Goal: Task Accomplishment & Management: Complete application form

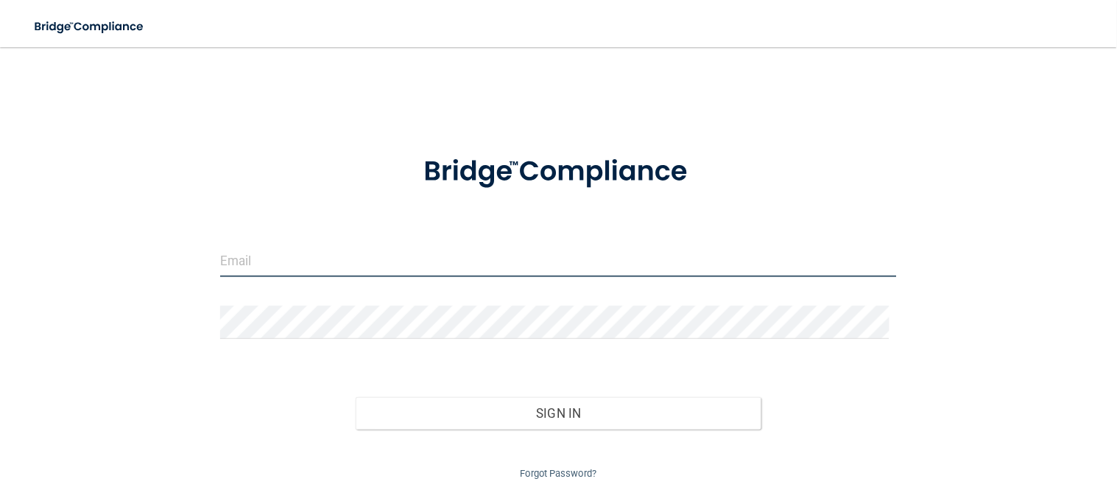
click at [378, 256] on input "email" at bounding box center [558, 260] width 677 height 33
type input "[EMAIL_ADDRESS][DOMAIN_NAME]"
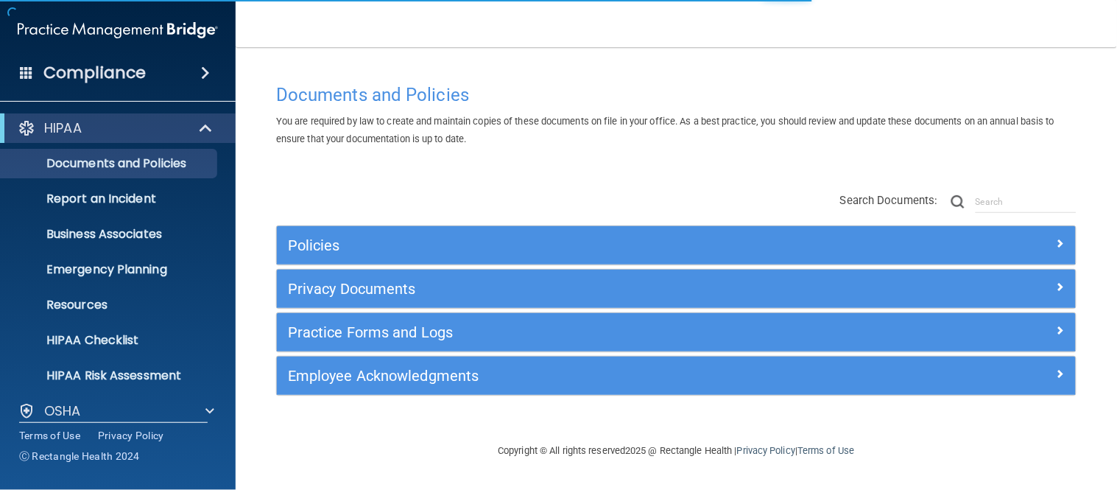
scroll to position [121, 0]
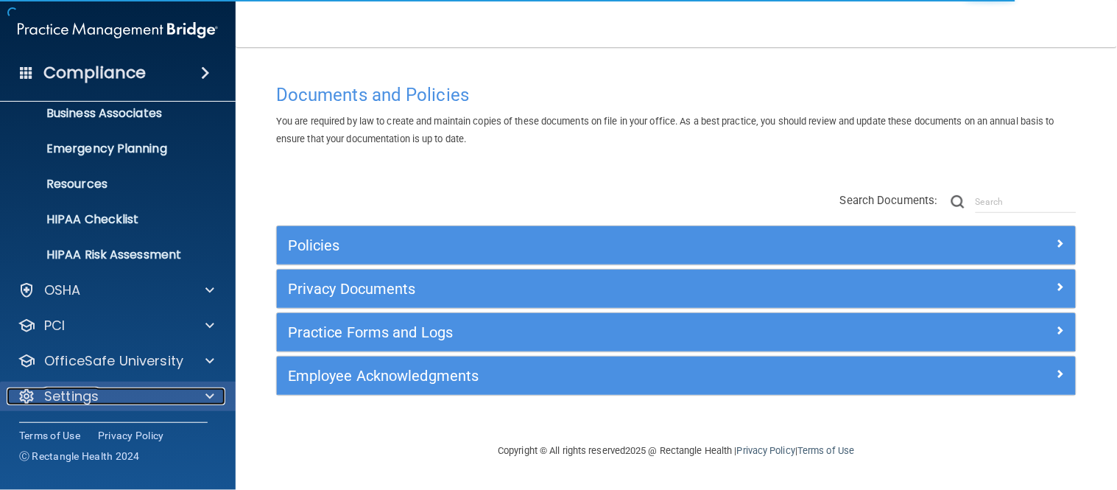
click at [172, 391] on div "Settings" at bounding box center [98, 396] width 183 height 18
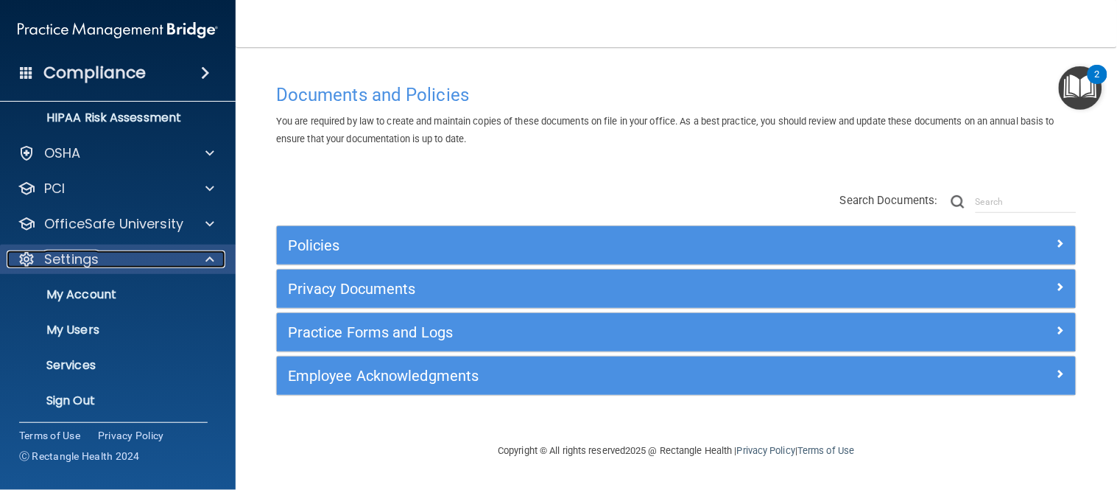
scroll to position [261, 0]
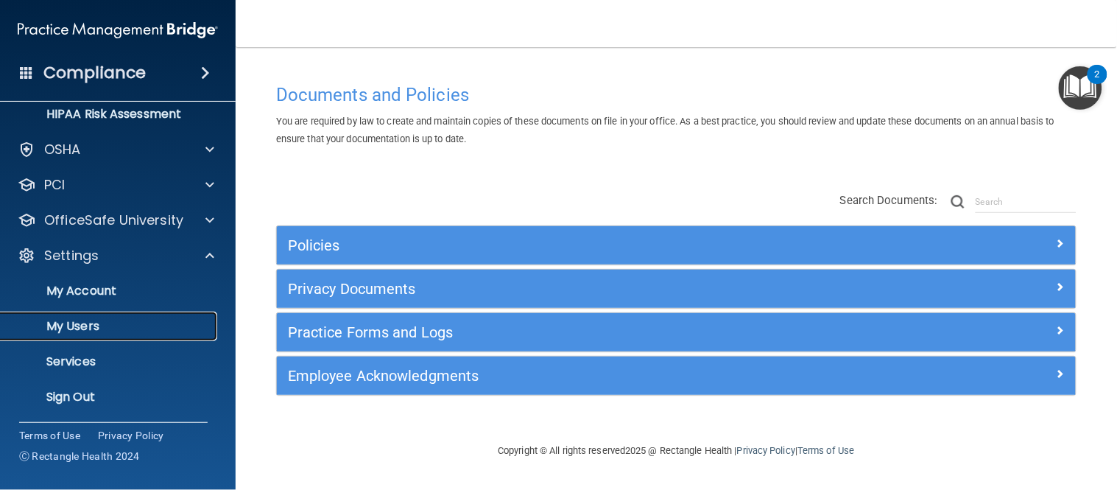
click at [104, 327] on p "My Users" at bounding box center [110, 326] width 201 height 15
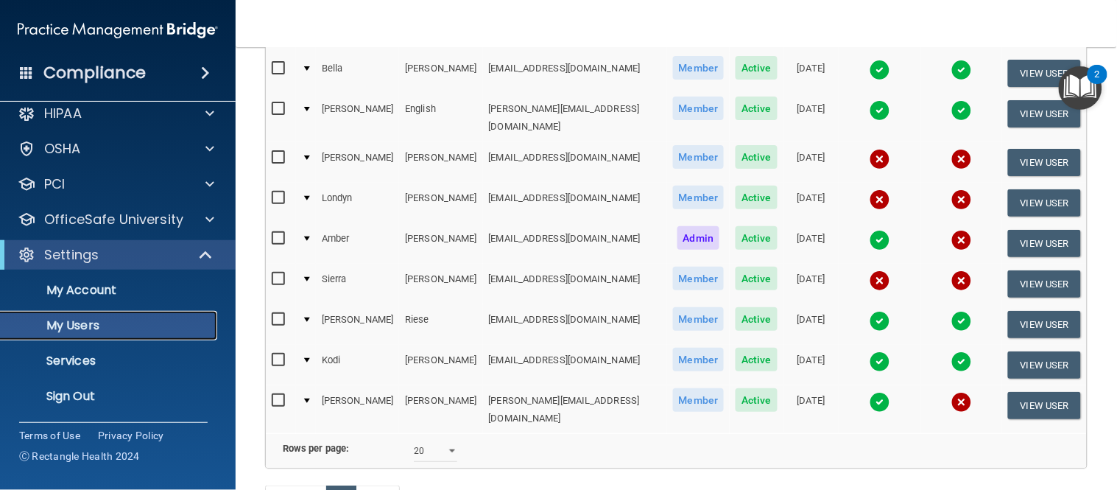
scroll to position [255, 0]
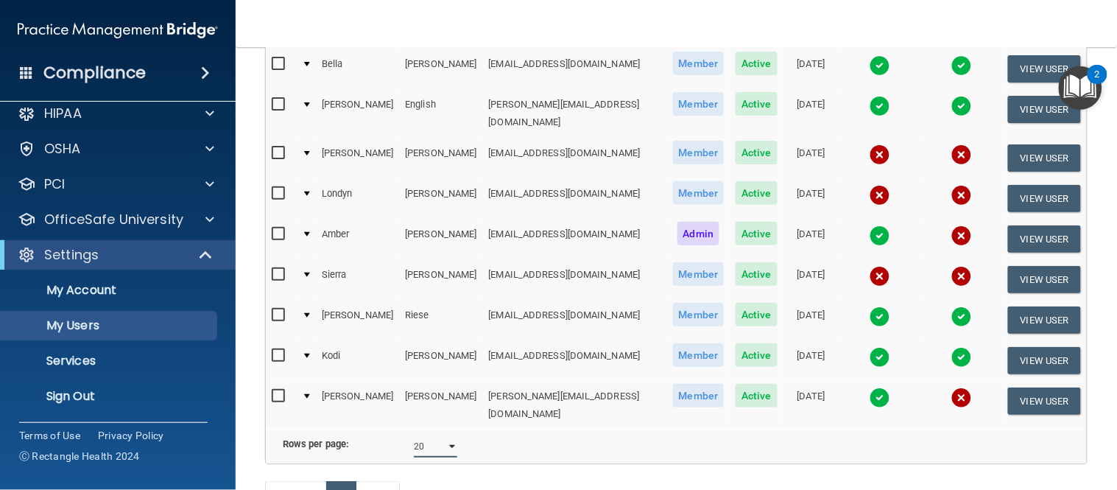
click at [438, 435] on select "10 20 30 40 all" at bounding box center [435, 446] width 43 height 22
select select "10"
click at [414, 435] on select "10 20 30 40 all" at bounding box center [435, 446] width 43 height 22
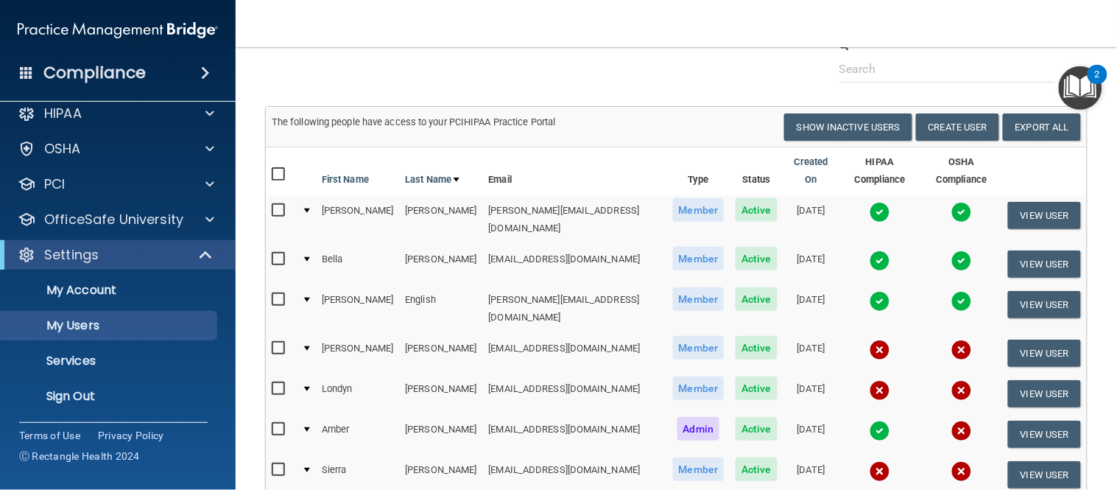
scroll to position [54, 0]
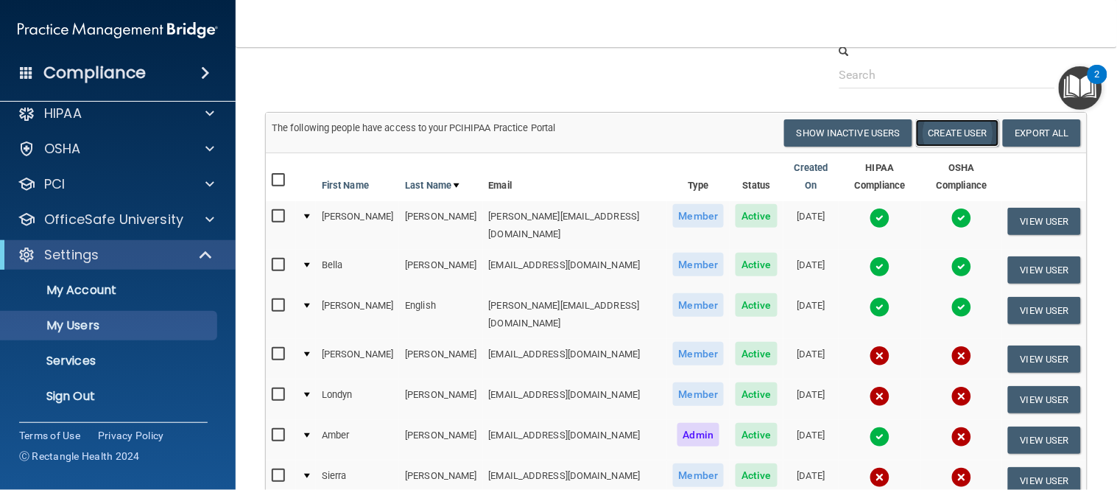
click at [959, 137] on button "Create User" at bounding box center [957, 132] width 83 height 27
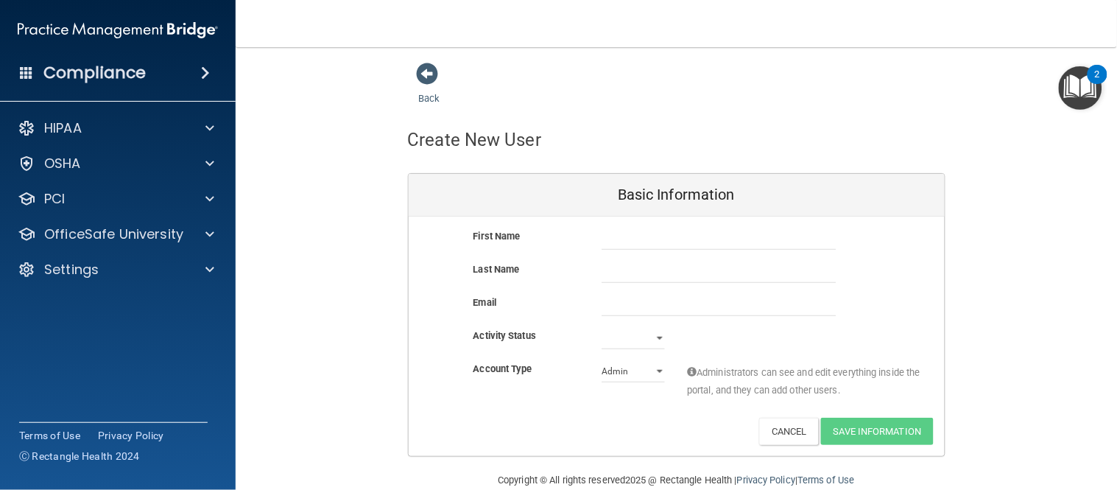
click at [576, 227] on div "First Name" at bounding box center [526, 236] width 129 height 18
click at [573, 239] on div "First Name" at bounding box center [526, 236] width 129 height 18
click at [639, 244] on input "text" at bounding box center [718, 238] width 235 height 22
type input "[PERSON_NAME]"
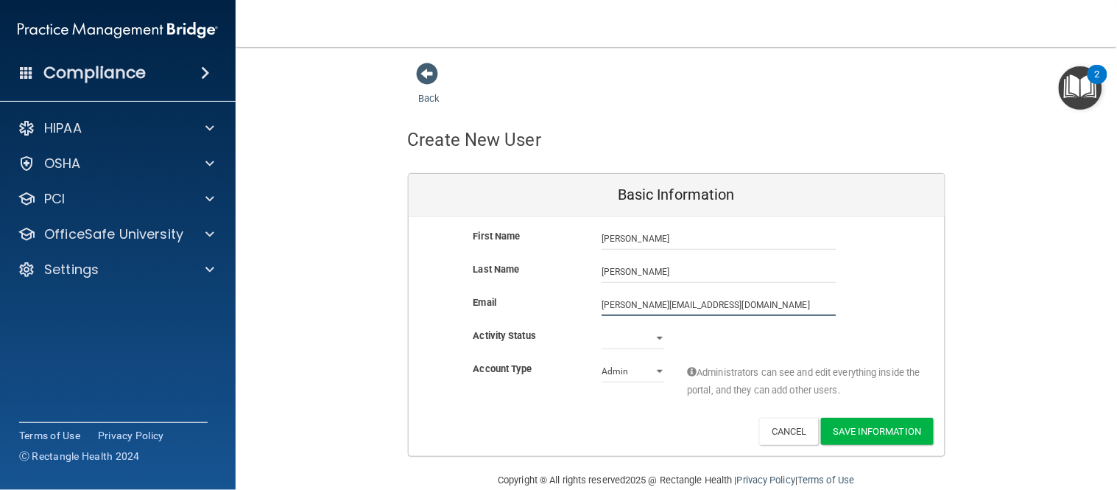
type input "[PERSON_NAME][EMAIL_ADDRESS][DOMAIN_NAME]"
click at [567, 361] on div "First Name [PERSON_NAME] [PERSON_NAME] Last Name [PERSON_NAME] Email [PERSON_NA…" at bounding box center [677, 335] width 536 height 239
click at [615, 340] on select "Active Inactive" at bounding box center [632, 338] width 63 height 22
select select "active"
click at [601, 327] on select "Active Inactive" at bounding box center [632, 338] width 63 height 22
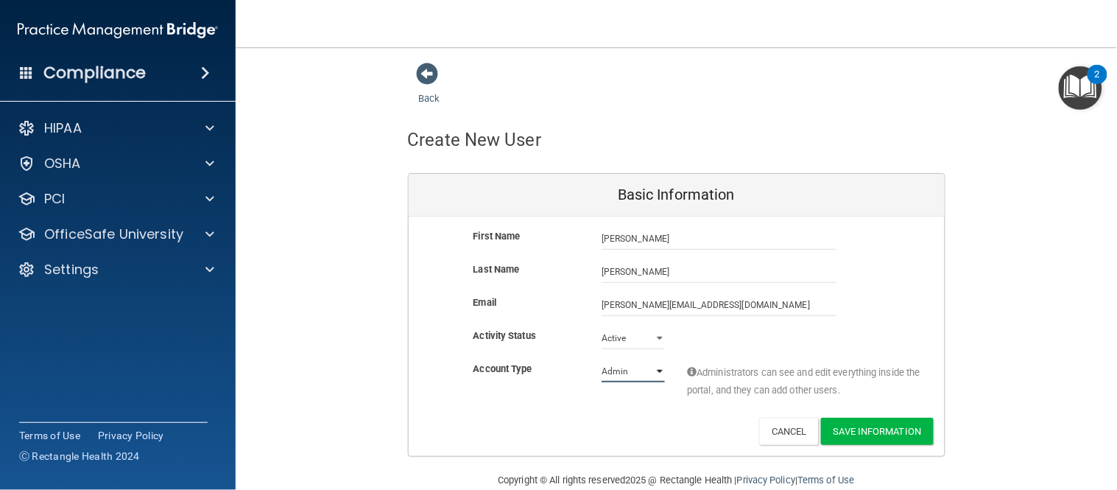
click at [613, 367] on select "Admin Member" at bounding box center [632, 371] width 63 height 22
select select "practice_member"
click at [601, 360] on select "Admin Member" at bounding box center [632, 371] width 63 height 22
click at [845, 430] on button "Save Information" at bounding box center [877, 430] width 113 height 27
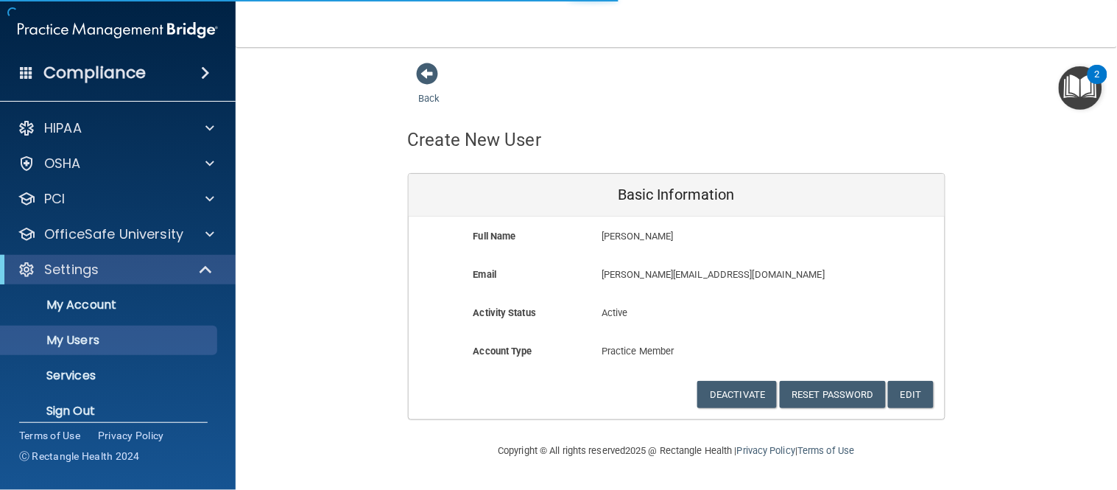
select select "20"
